Goal: Information Seeking & Learning: Understand process/instructions

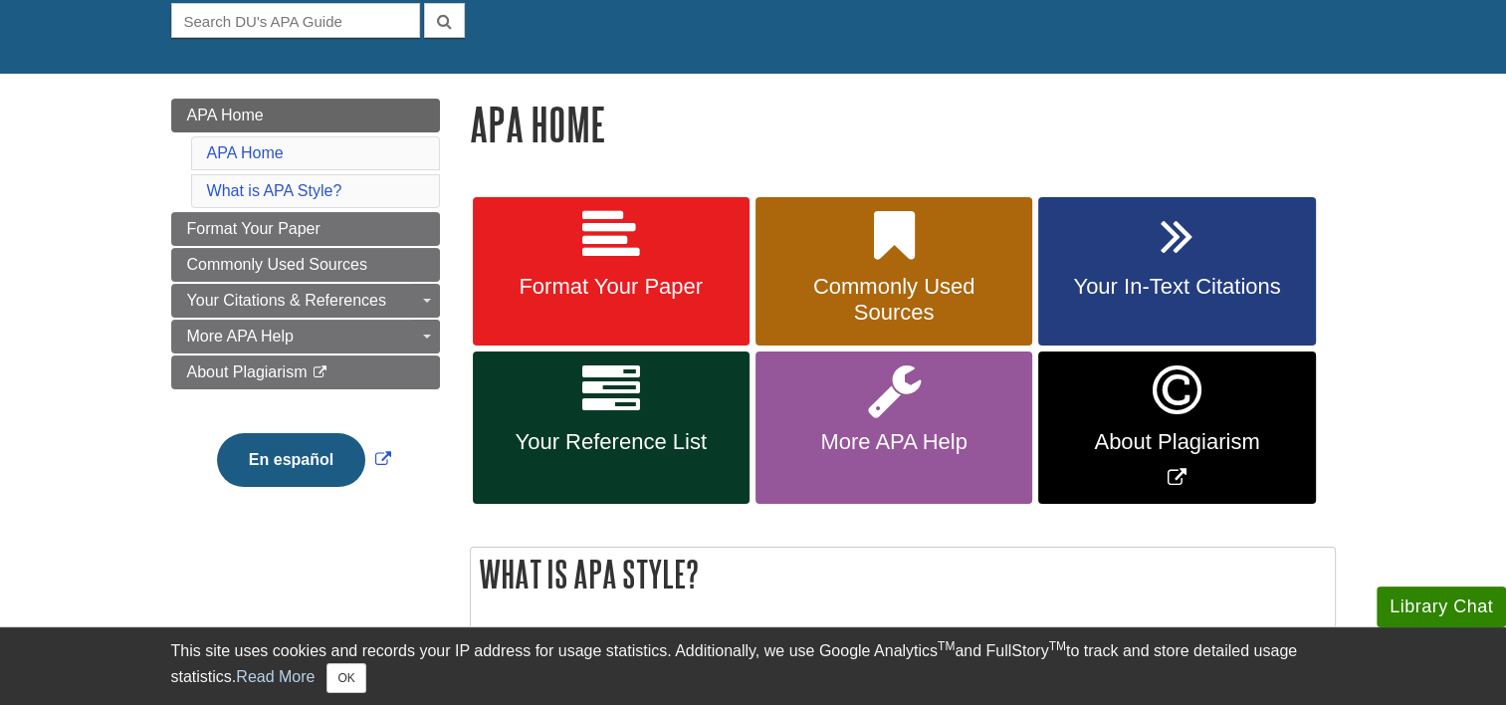
scroll to position [398, 0]
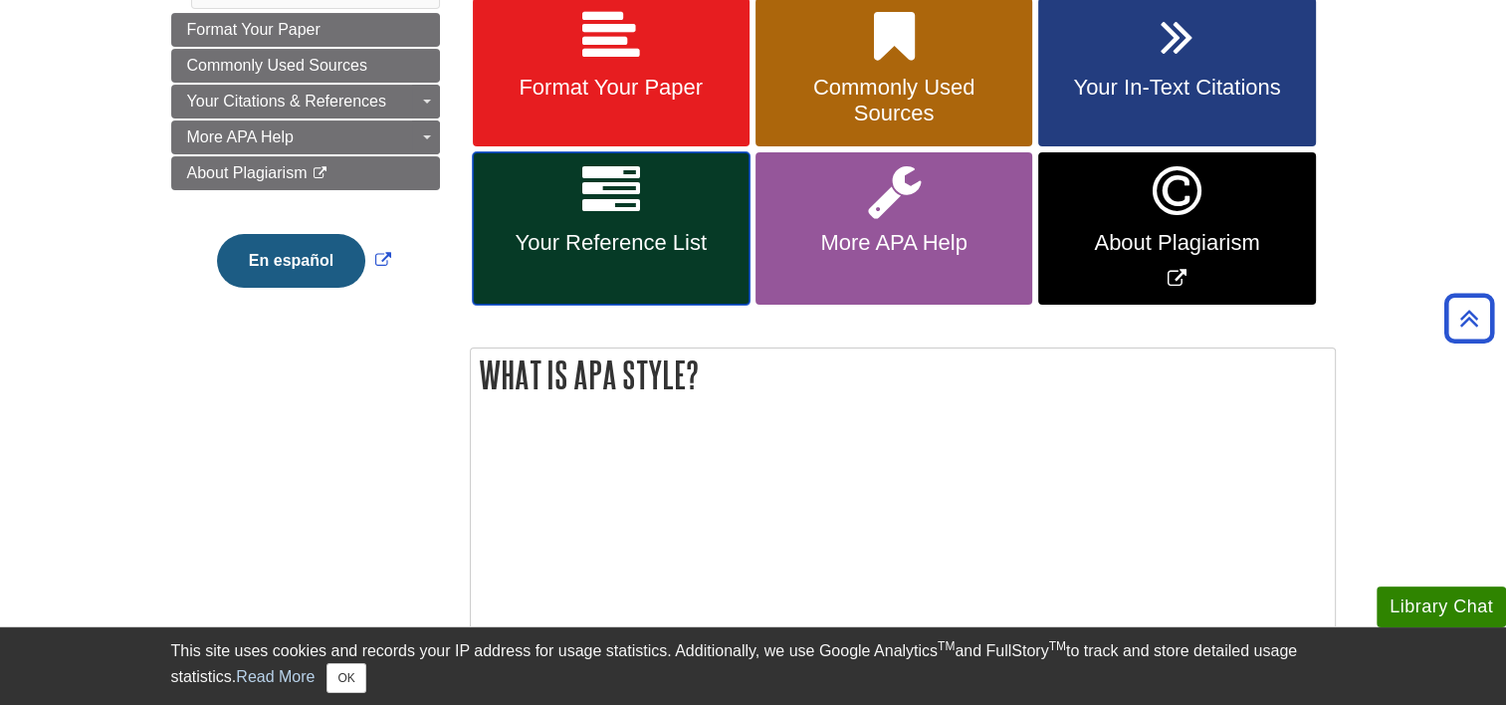
click at [636, 246] on span "Your Reference List" at bounding box center [611, 243] width 247 height 26
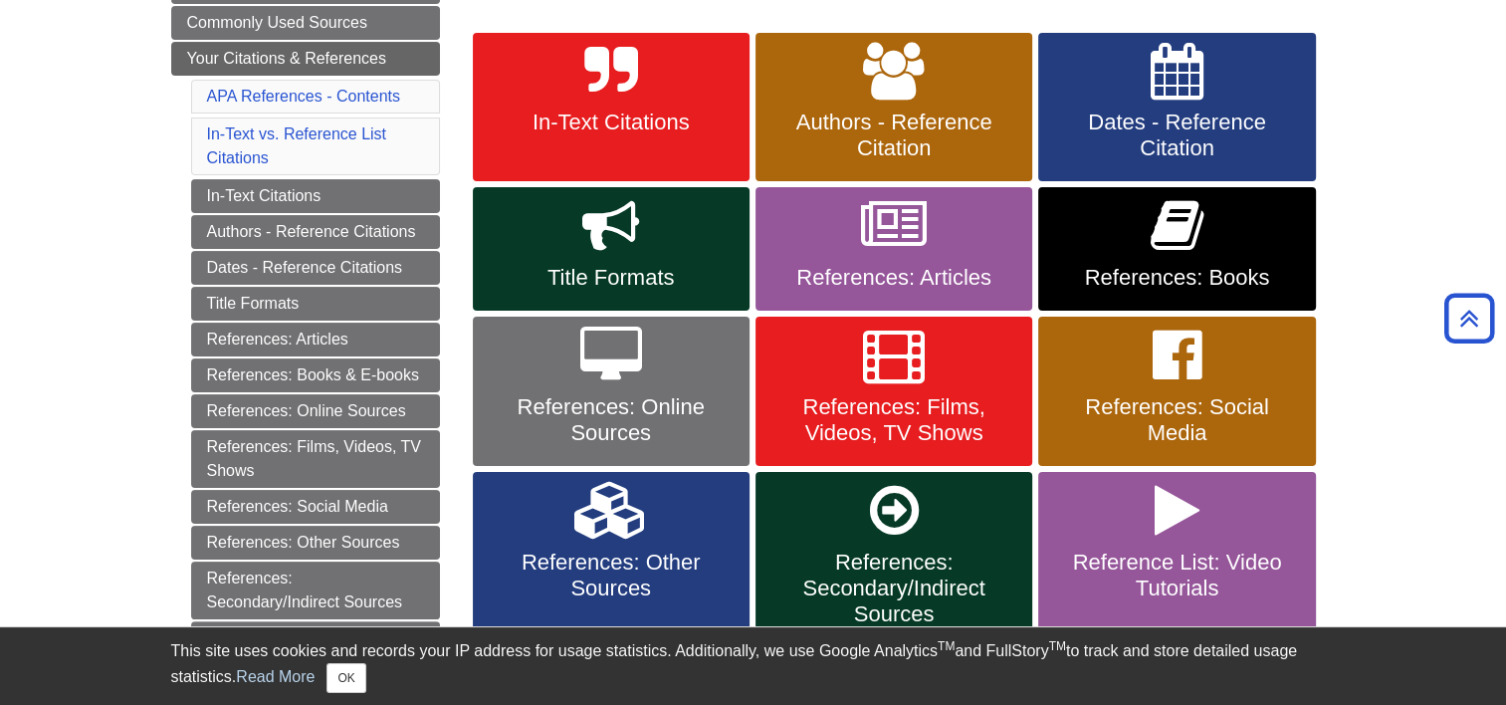
scroll to position [398, 0]
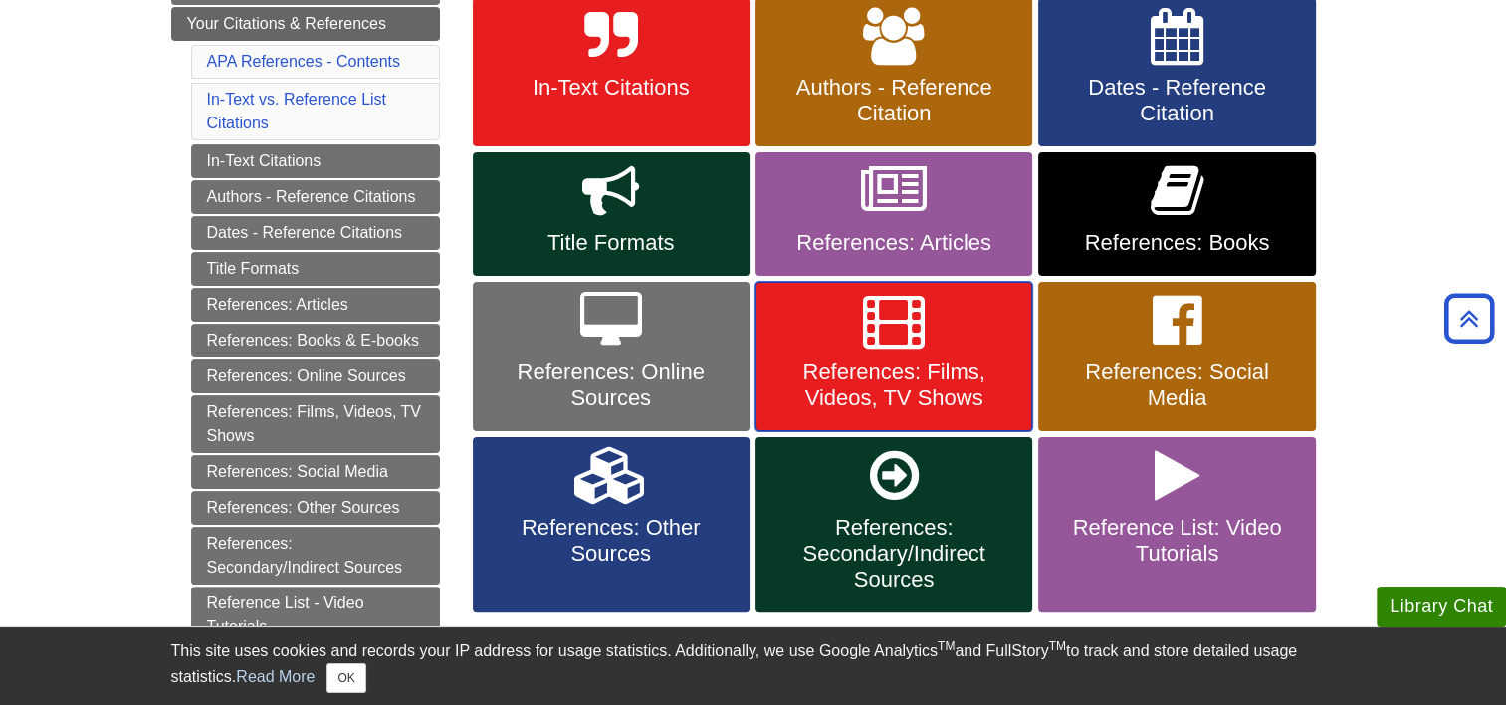
click at [945, 369] on span "References: Films, Videos, TV Shows" at bounding box center [894, 385] width 247 height 52
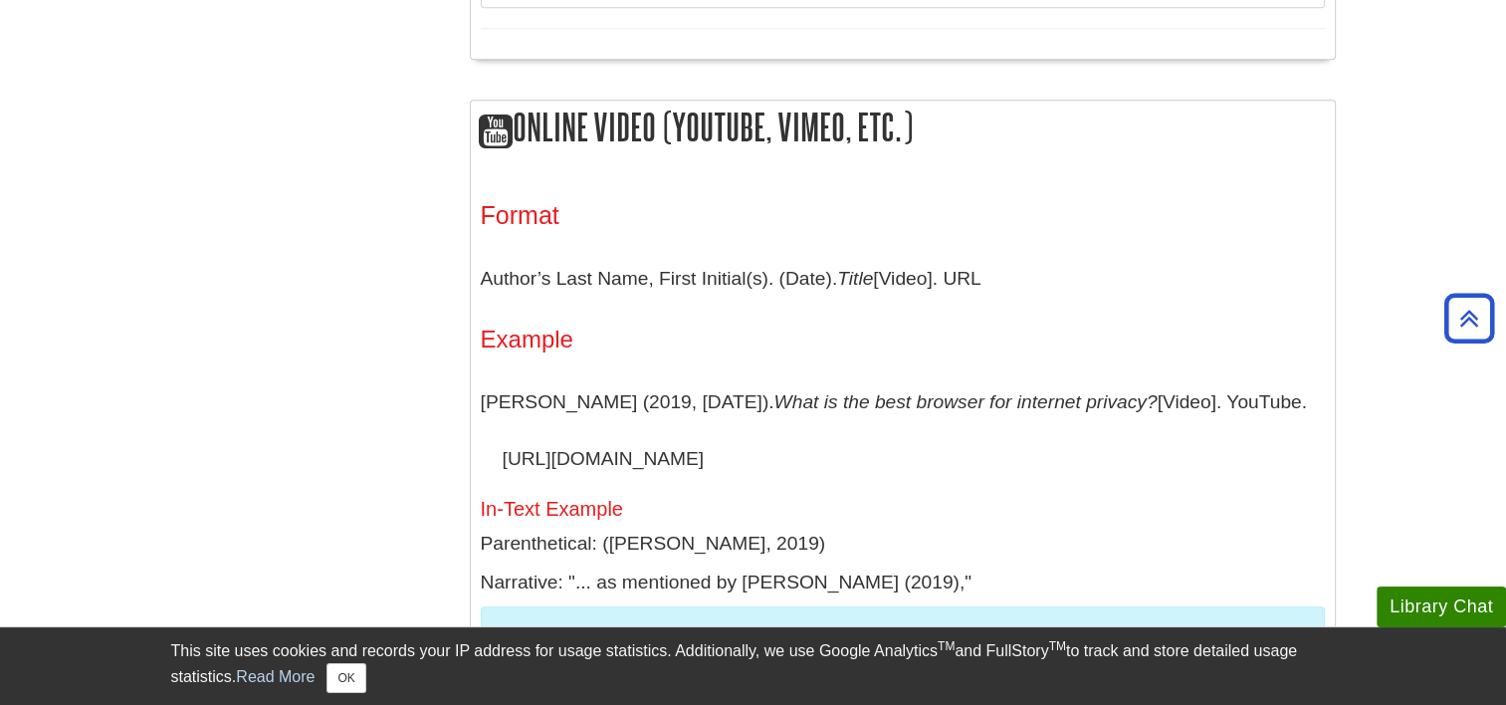
scroll to position [1493, 0]
